Goal: Task Accomplishment & Management: Use online tool/utility

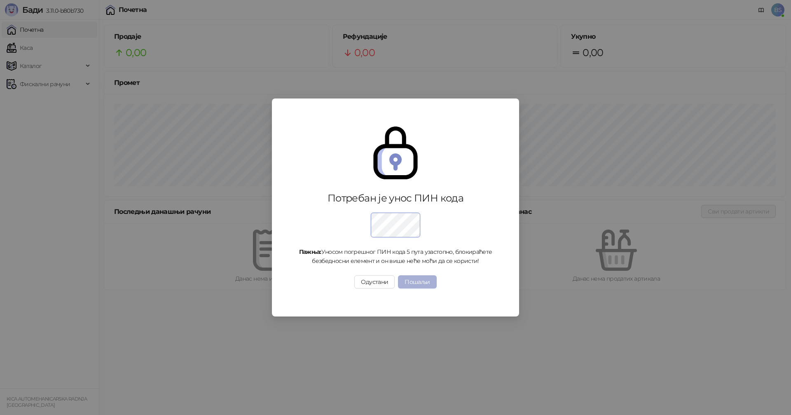
click at [413, 281] on button "Пошаљи" at bounding box center [417, 281] width 38 height 13
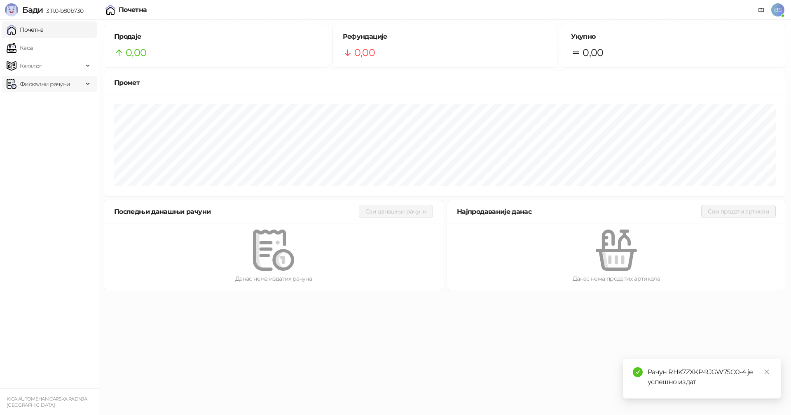
click at [26, 80] on span "Фискални рачуни" at bounding box center [45, 84] width 50 height 16
click at [42, 101] on link "Издати рачуни" at bounding box center [37, 102] width 55 height 16
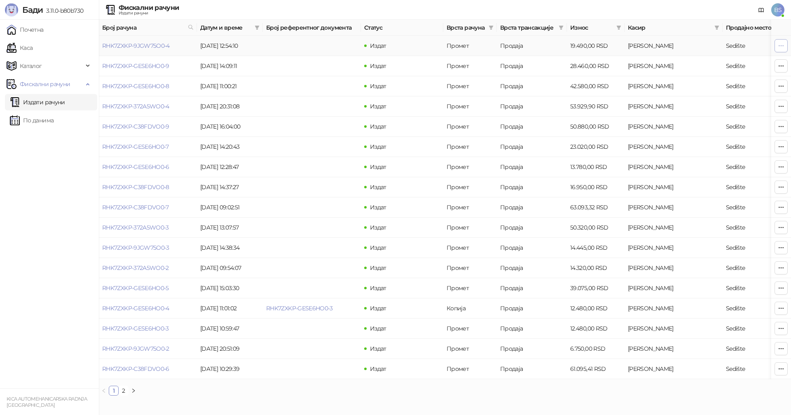
click at [781, 45] on icon "button" at bounding box center [781, 45] width 5 height 0
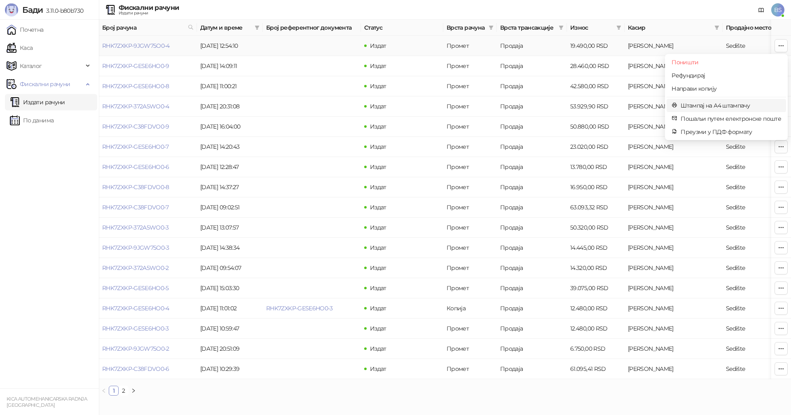
click at [700, 103] on span "Штампај на А4 штампачу" at bounding box center [731, 105] width 101 height 9
